Goal: Information Seeking & Learning: Learn about a topic

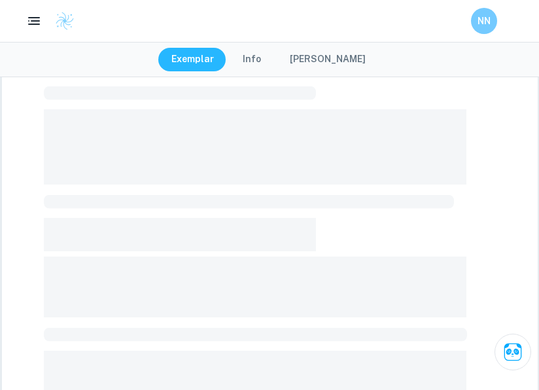
scroll to position [458, 0]
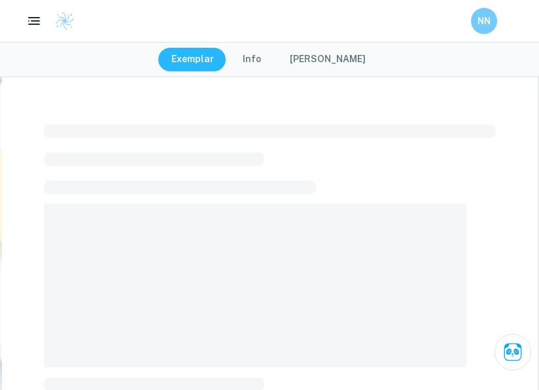
scroll to position [458, 0]
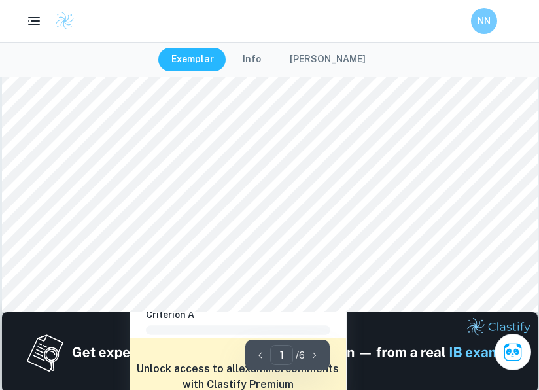
type input "2"
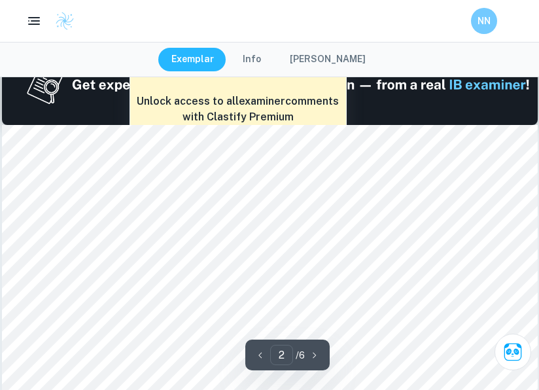
scroll to position [811, 0]
